Goal: Task Accomplishment & Management: Complete application form

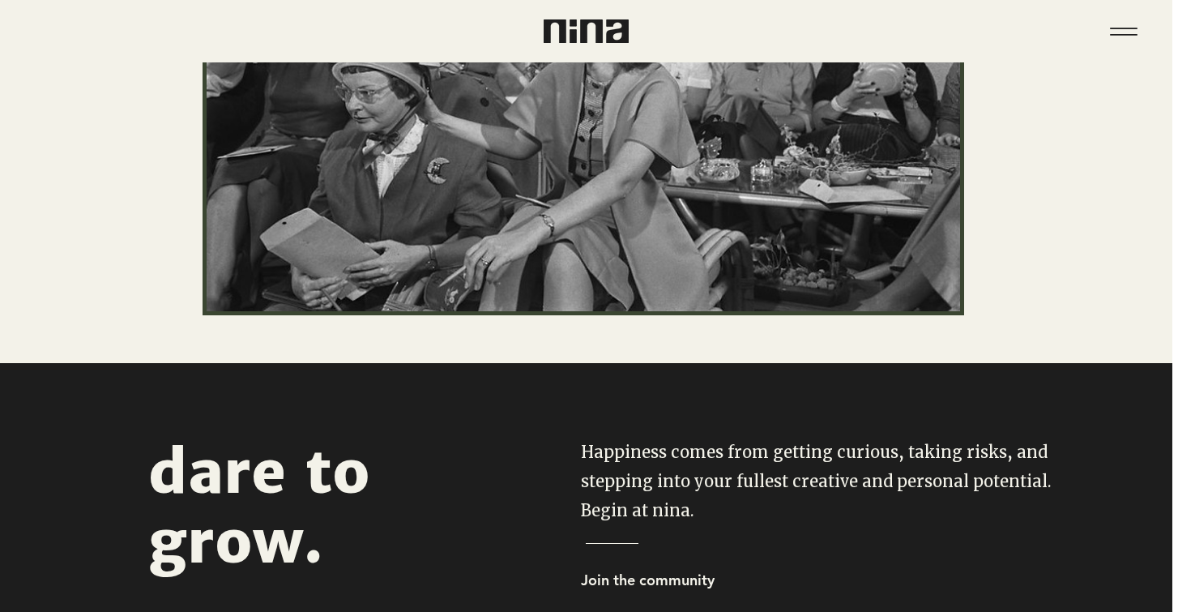
scroll to position [0, 6]
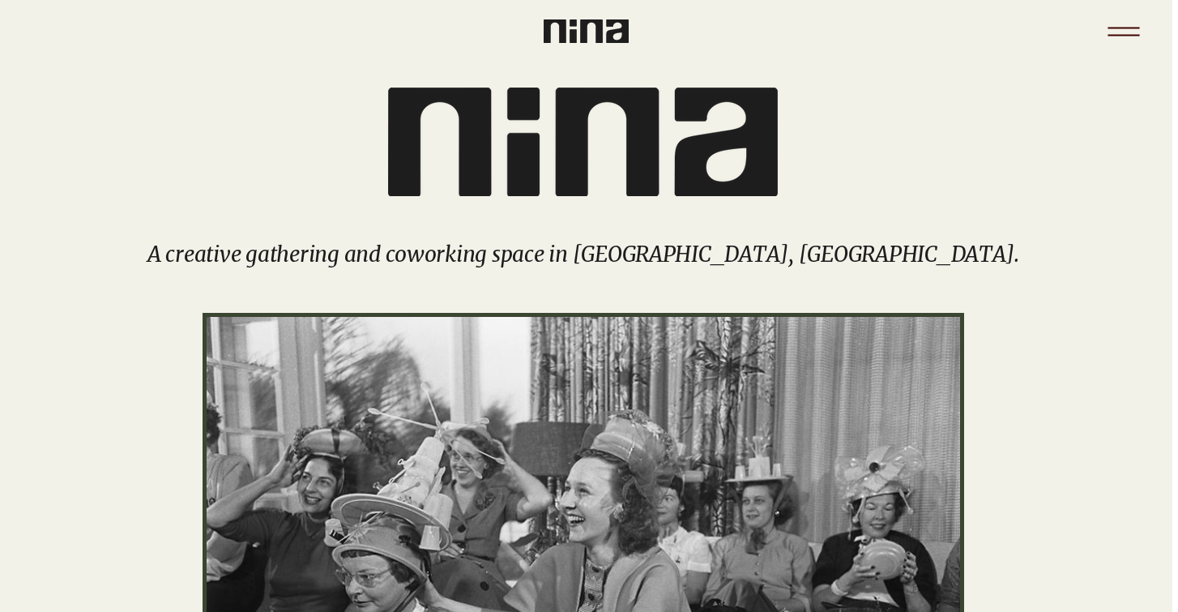
click at [1134, 39] on icon "Menu" at bounding box center [1123, 31] width 57 height 57
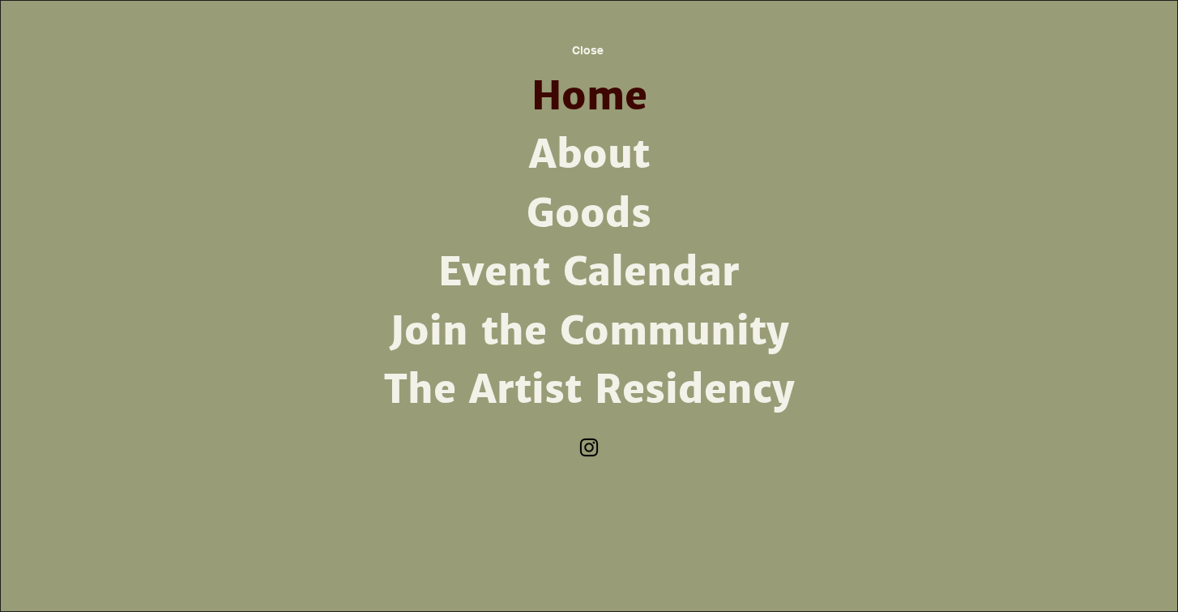
click at [591, 445] on img "Instagram" at bounding box center [589, 447] width 24 height 24
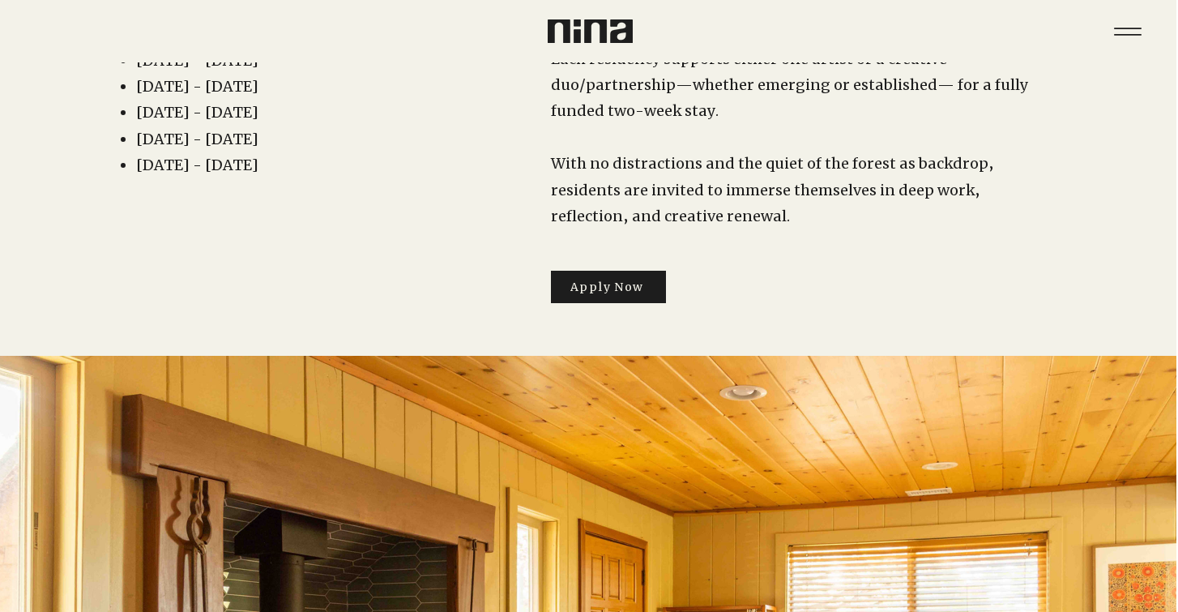
scroll to position [0, 2]
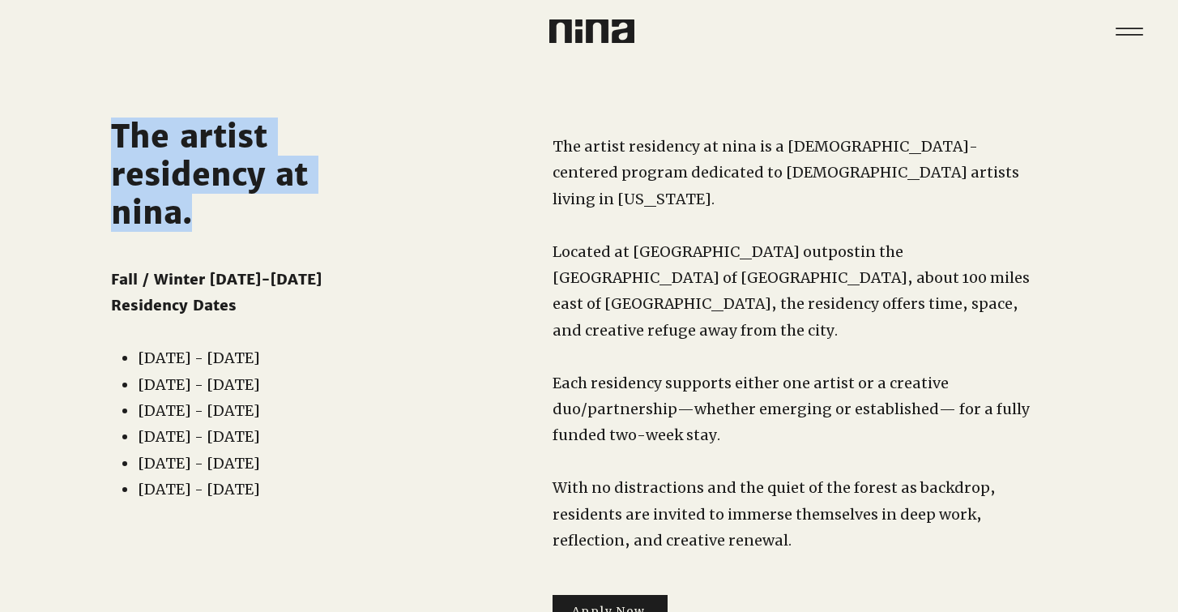
drag, startPoint x: 112, startPoint y: 136, endPoint x: 231, endPoint y: 211, distance: 140.5
click at [231, 211] on h2 "The artist residency at nina." at bounding box center [239, 174] width 256 height 114
copy span "The artist residency at nina."
drag, startPoint x: 549, startPoint y: 143, endPoint x: 832, endPoint y: 406, distance: 385.7
click at [832, 406] on div "The artist residency at nina is a [DEMOGRAPHIC_DATA]-centered program dedicated…" at bounding box center [764, 365] width 698 height 607
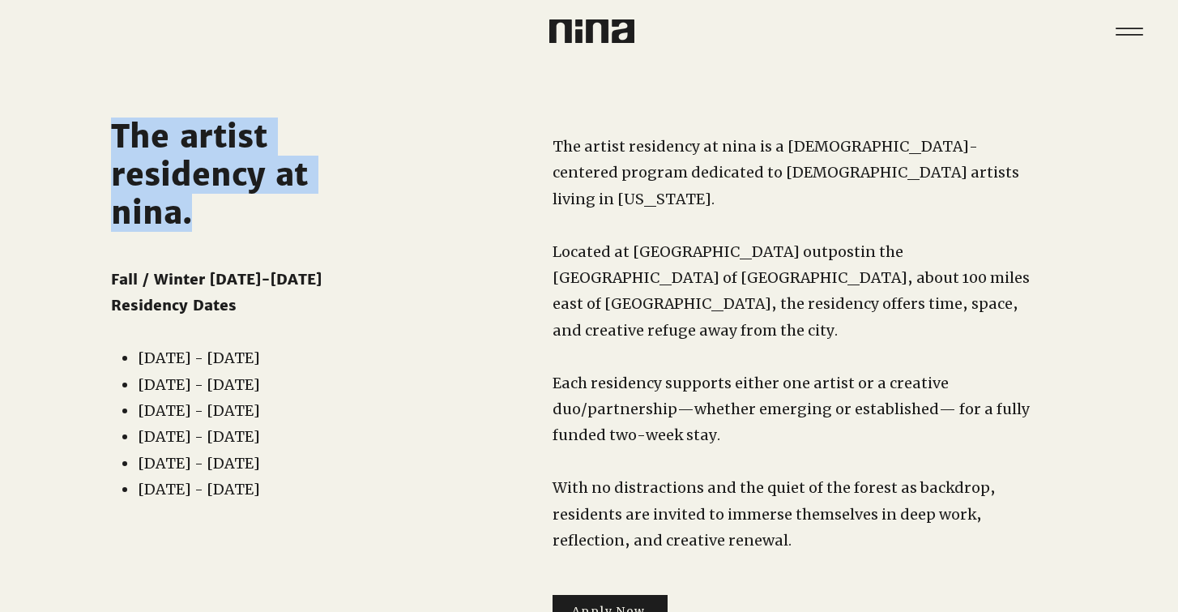
copy div "The artist residency at nina is a [DEMOGRAPHIC_DATA]-centered program dedicated…"
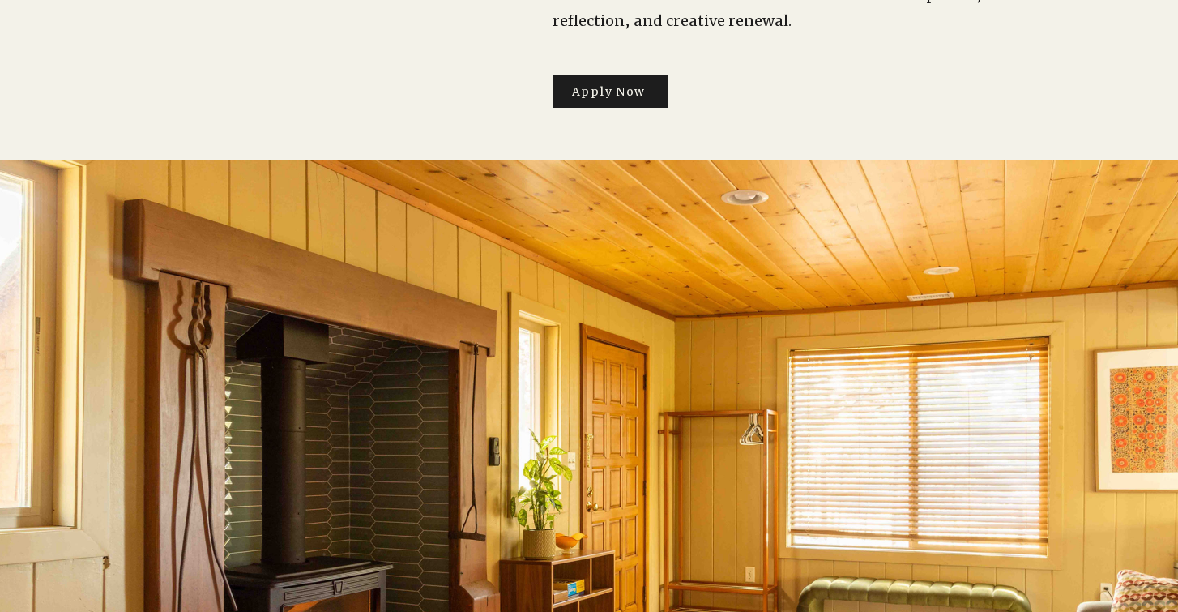
scroll to position [463, 0]
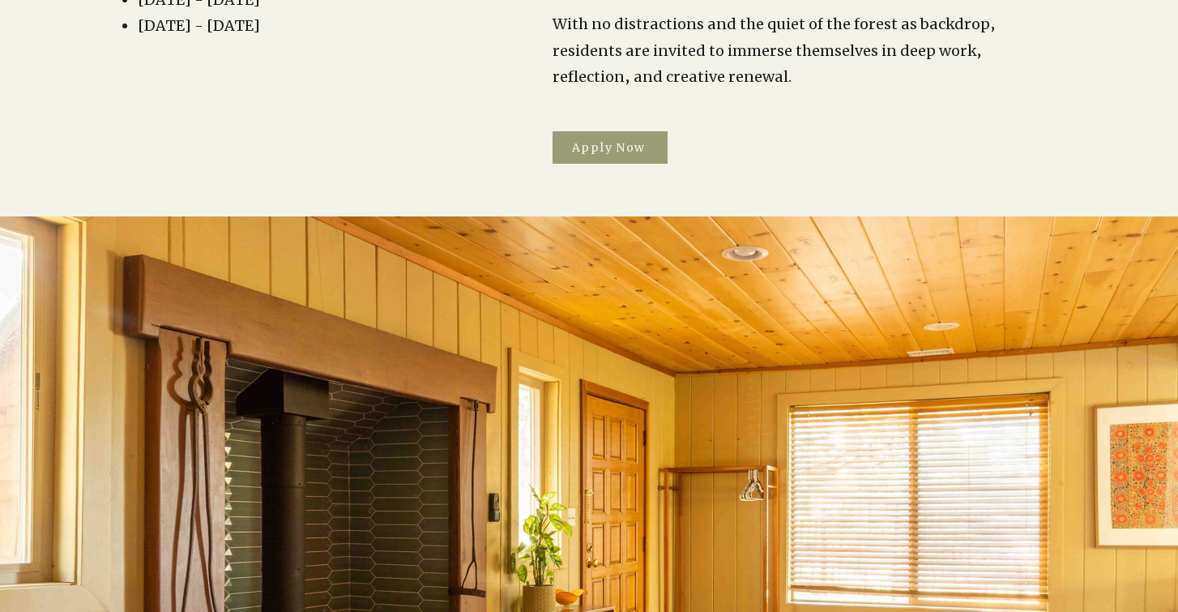
click at [599, 140] on span "Apply Now" at bounding box center [609, 147] width 74 height 15
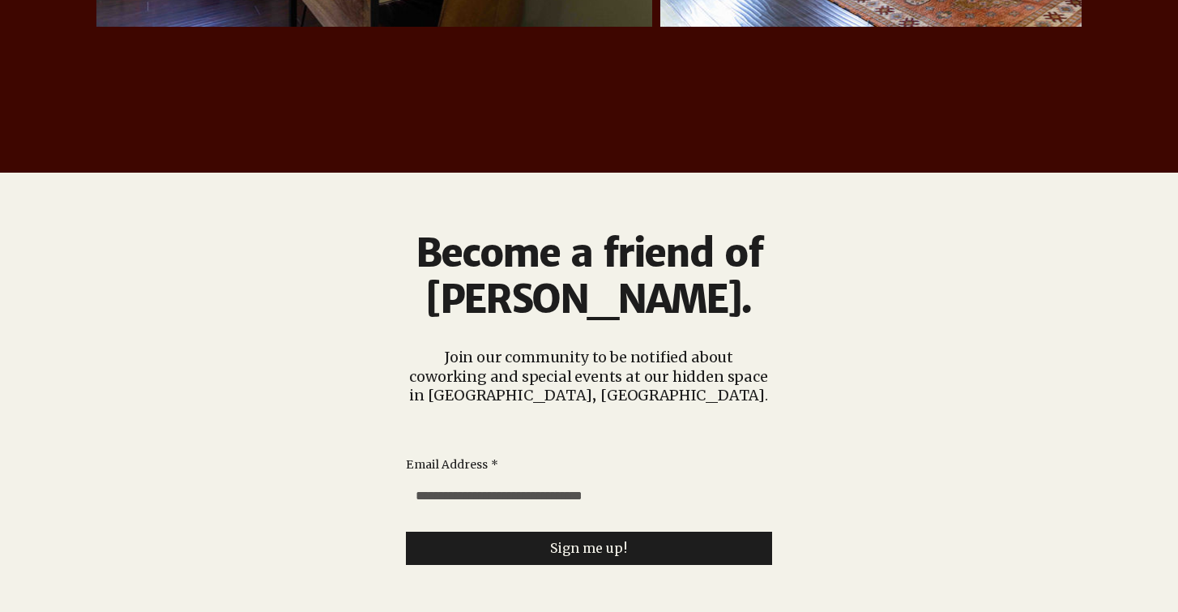
scroll to position [3964, 0]
